Goal: Task Accomplishment & Management: Use online tool/utility

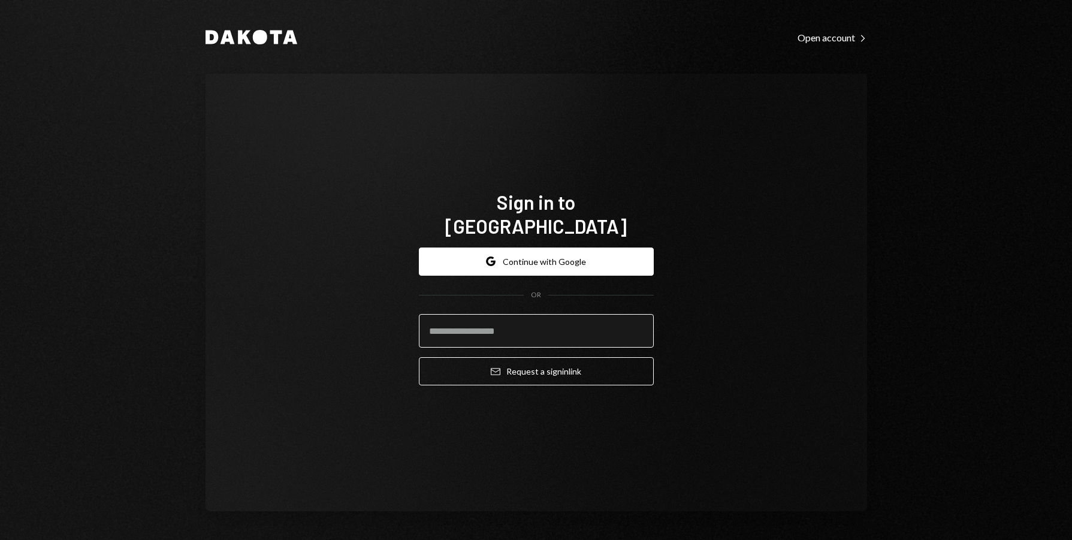
click at [544, 318] on input "email" at bounding box center [536, 331] width 235 height 34
type input "**********"
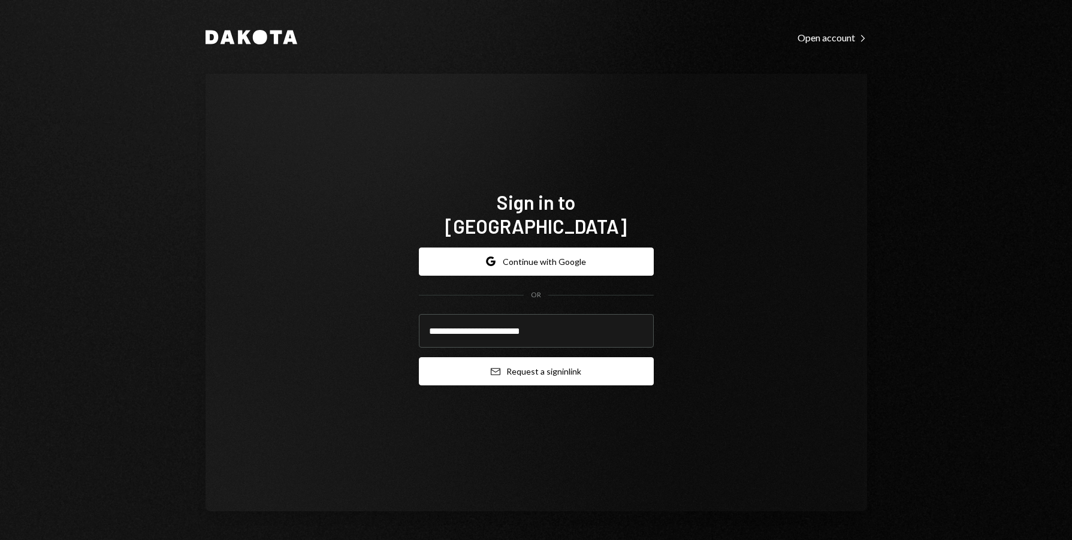
click at [545, 366] on button "Email Request a sign in link" at bounding box center [536, 371] width 235 height 28
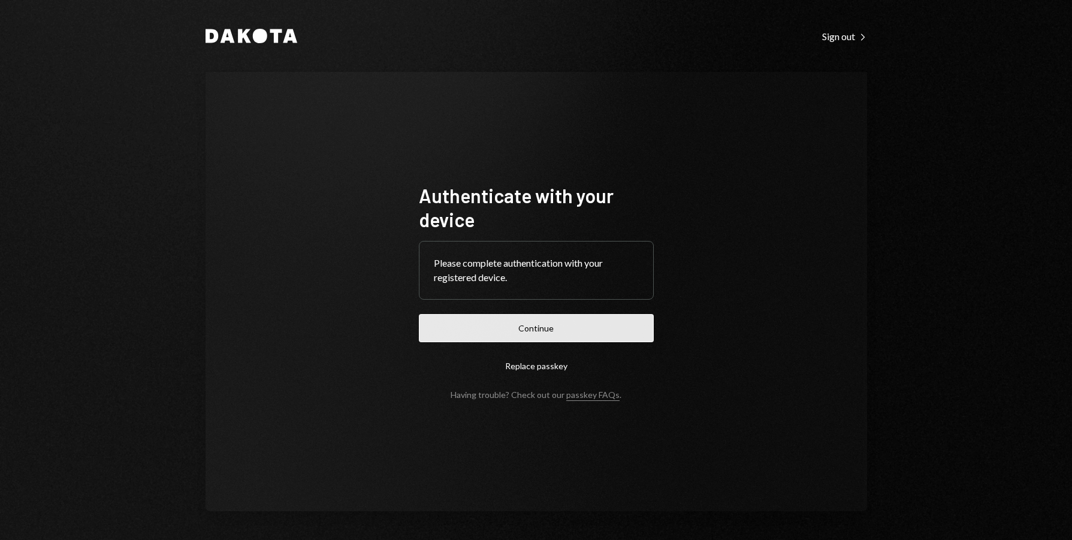
click at [534, 322] on button "Continue" at bounding box center [536, 328] width 235 height 28
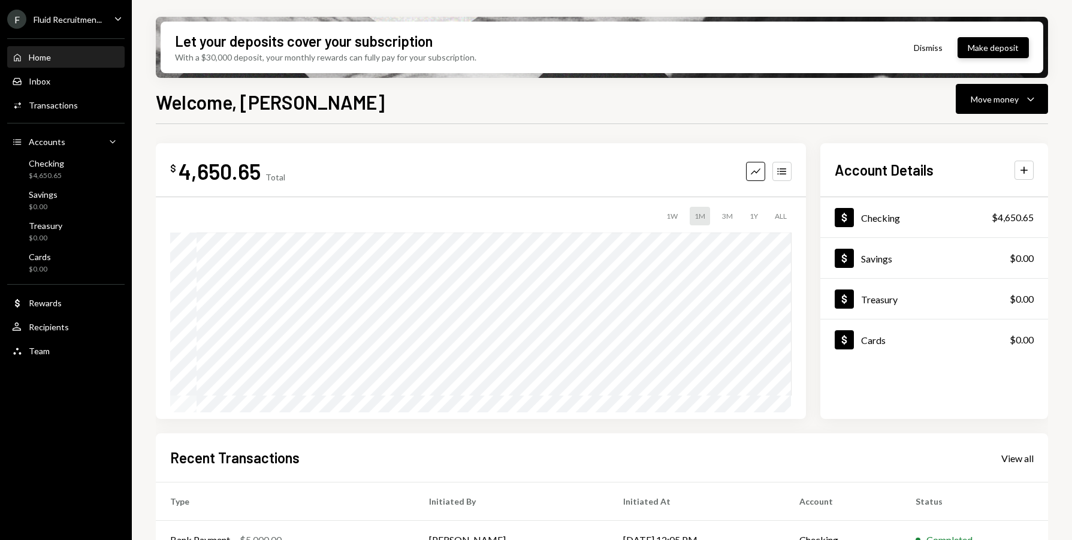
click at [998, 50] on button "Make deposit" at bounding box center [993, 47] width 71 height 21
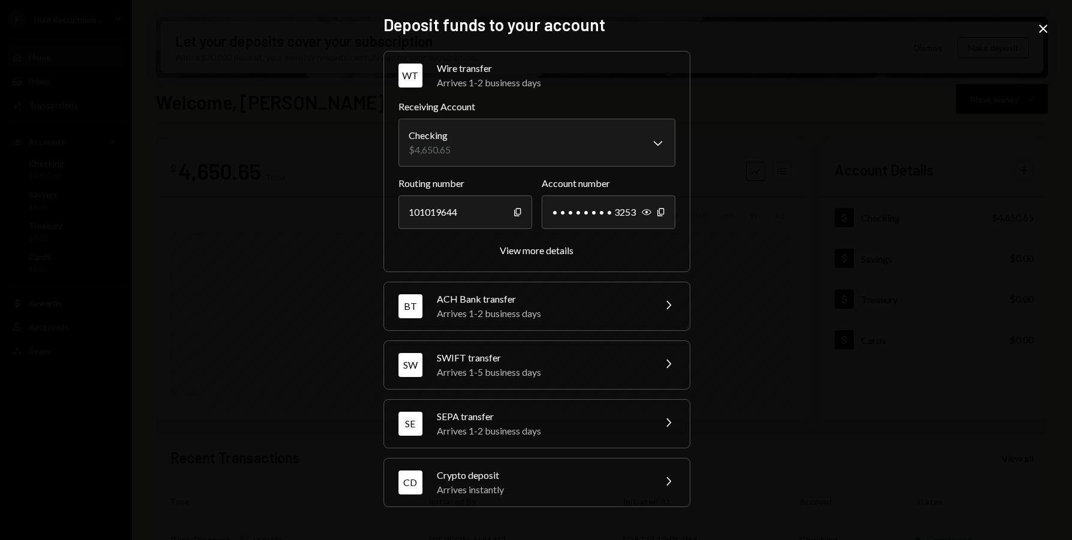
click at [483, 483] on div "Arrives instantly" at bounding box center [542, 489] width 210 height 14
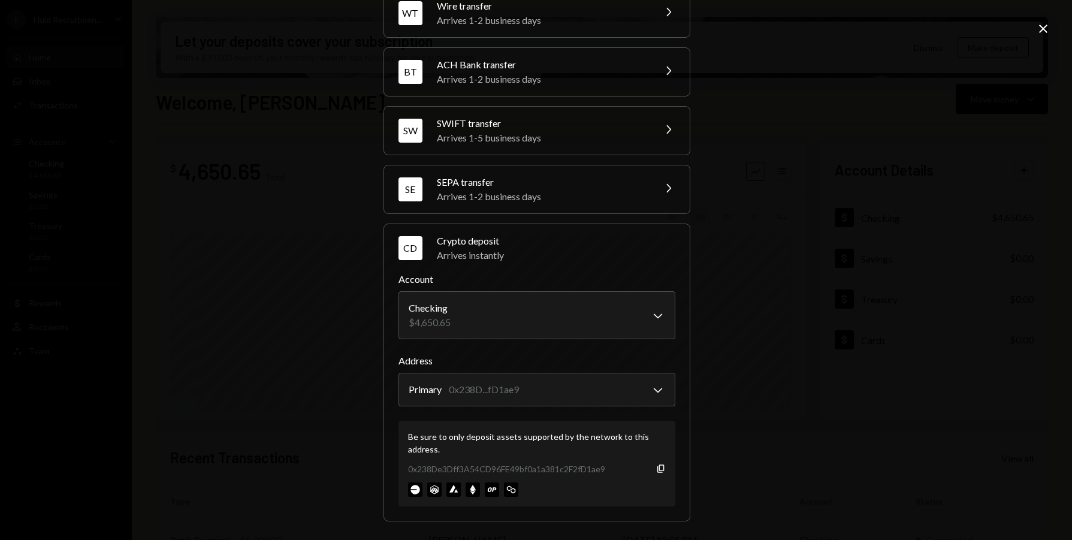
scroll to position [62, 0]
click at [657, 470] on icon "button" at bounding box center [660, 469] width 7 height 8
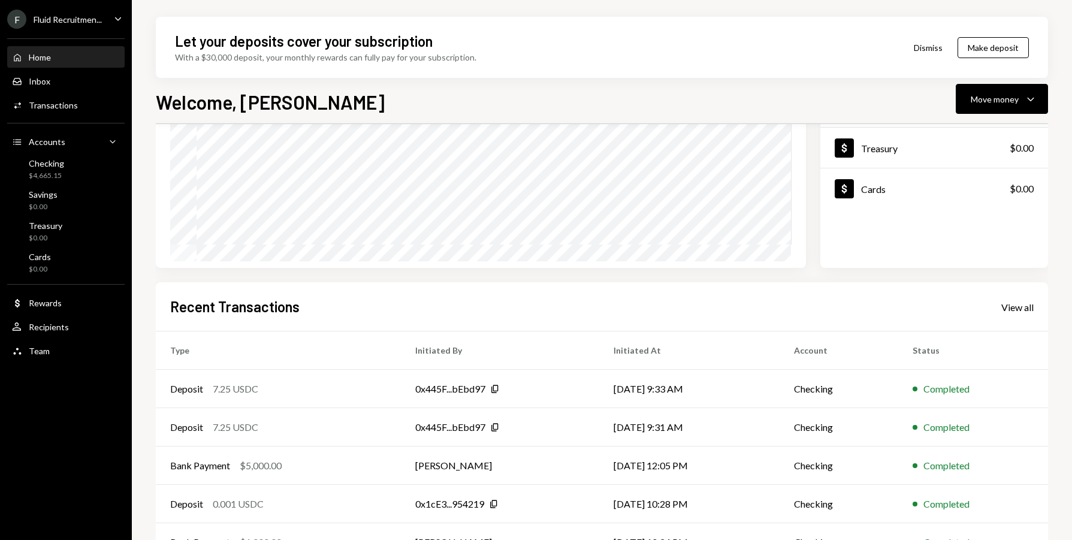
scroll to position [180, 0]
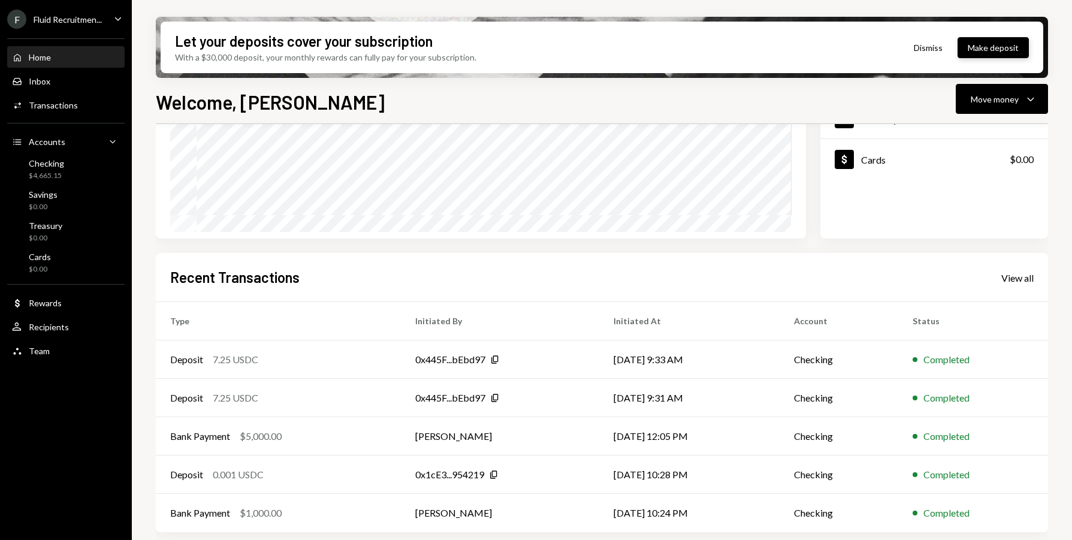
click at [985, 47] on button "Make deposit" at bounding box center [993, 47] width 71 height 21
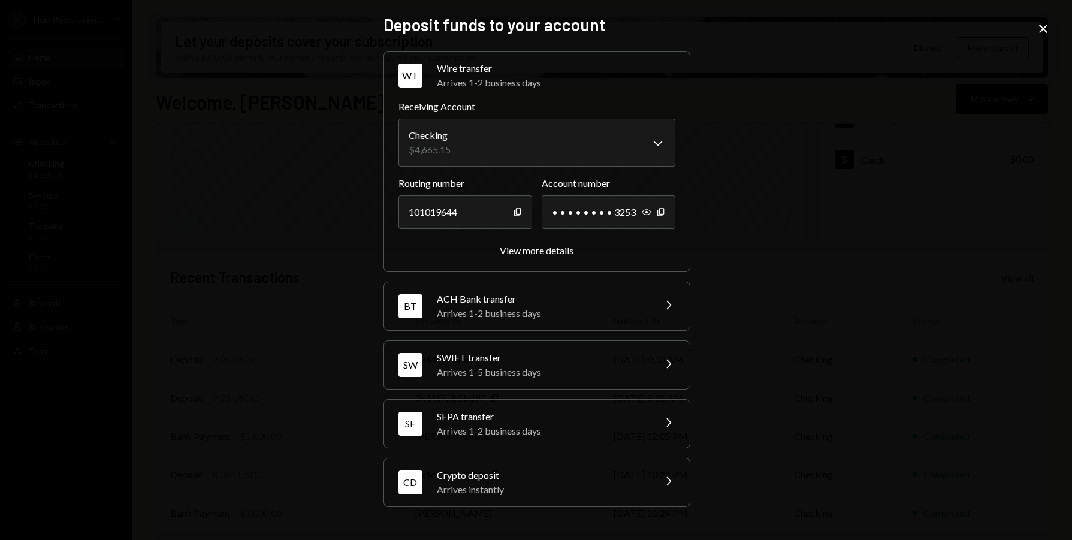
click at [493, 479] on div "Crypto deposit" at bounding box center [542, 475] width 210 height 14
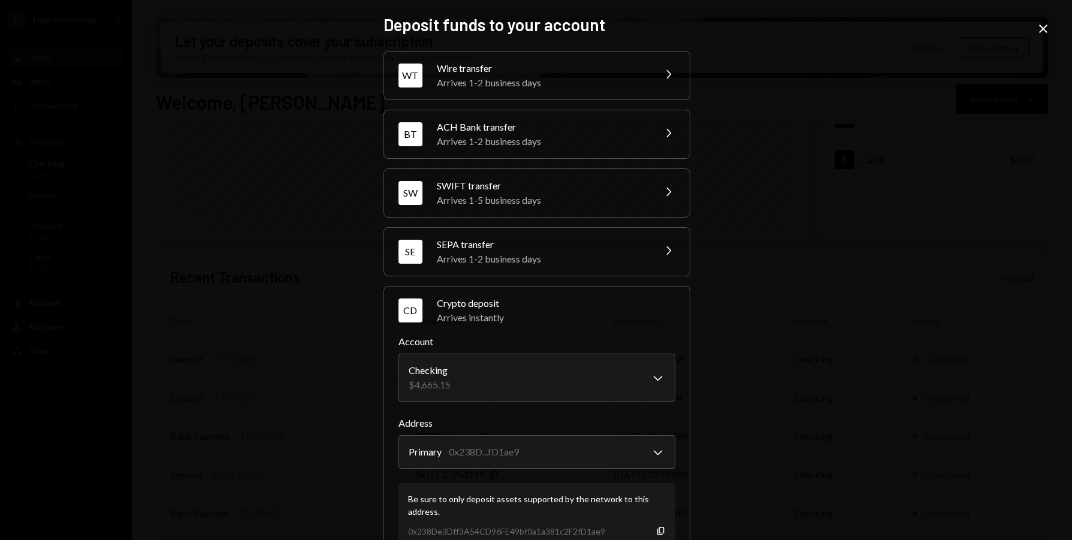
scroll to position [4, 0]
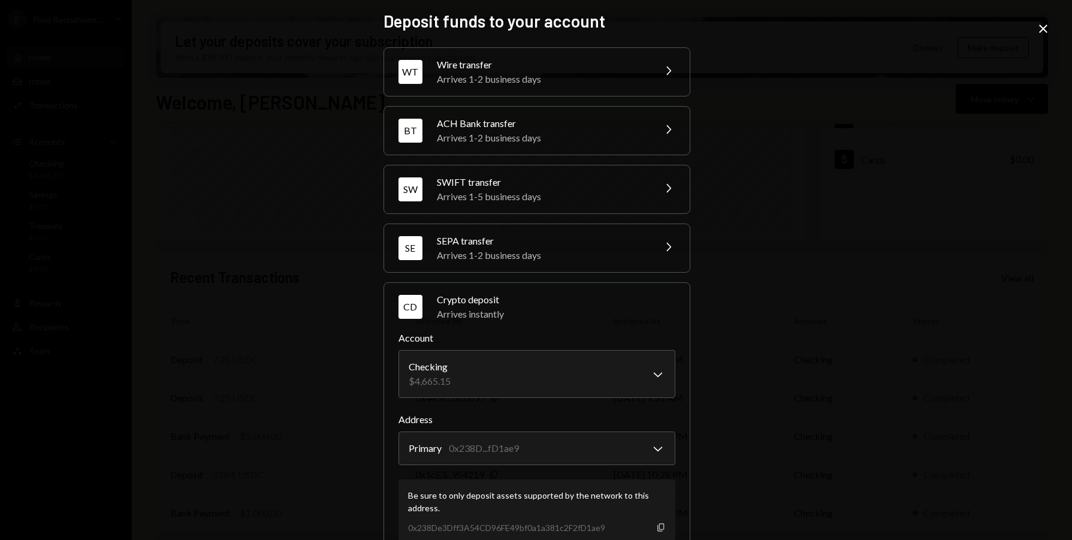
click at [659, 530] on icon "Copy" at bounding box center [661, 528] width 10 height 10
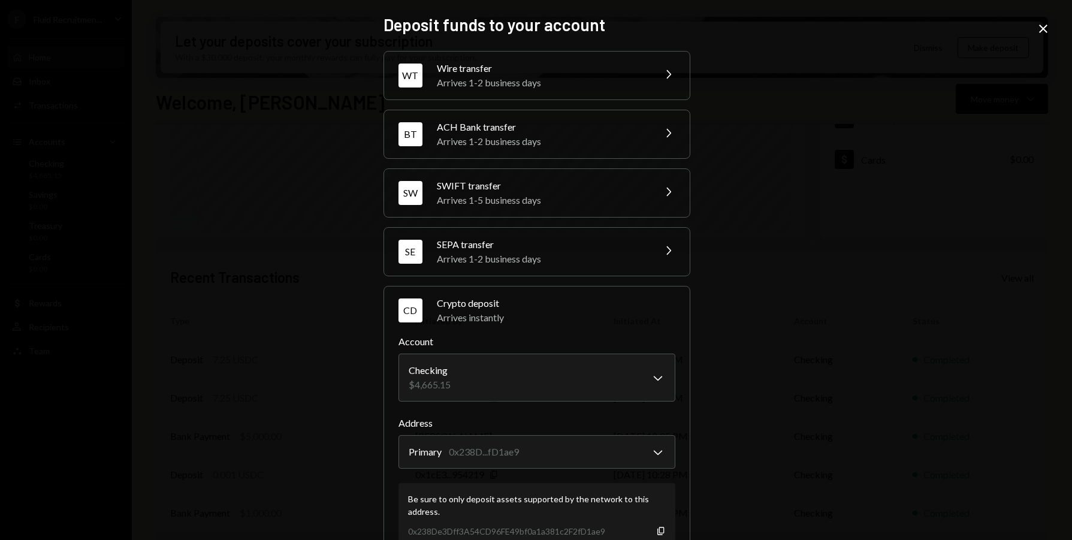
click at [1042, 34] on icon "Close" at bounding box center [1043, 29] width 14 height 14
